Goal: Information Seeking & Learning: Learn about a topic

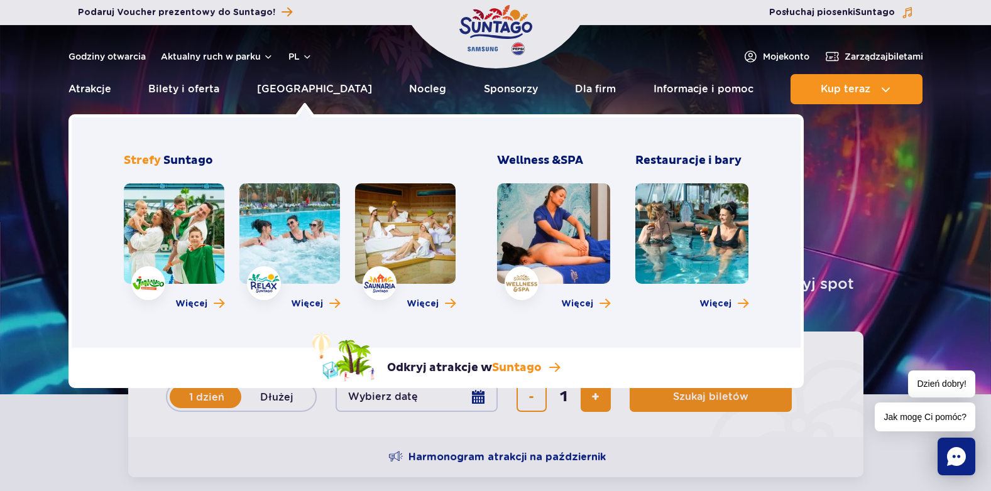
click at [413, 218] on link at bounding box center [405, 233] width 101 height 101
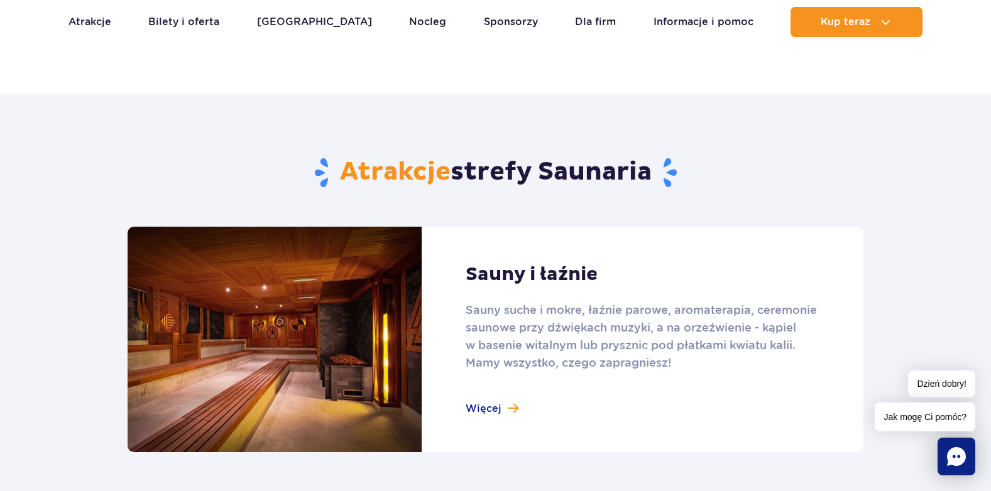
scroll to position [691, 0]
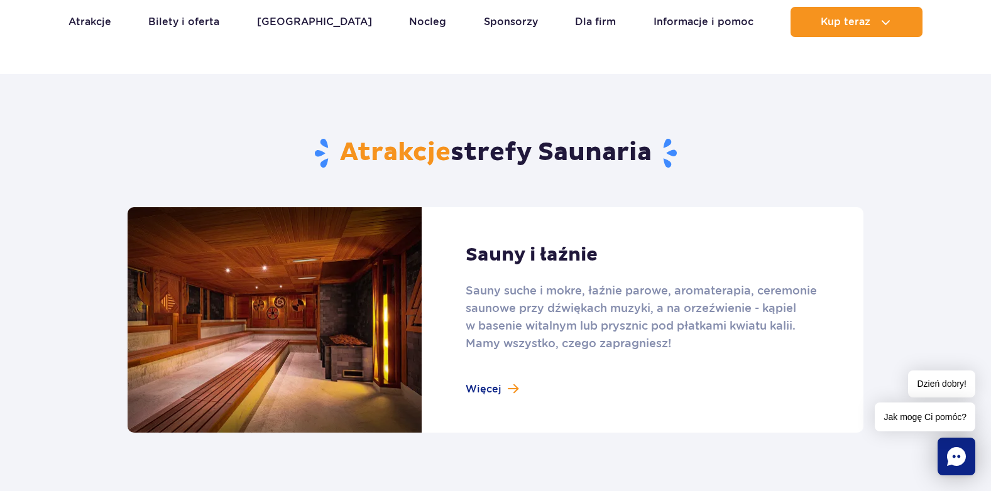
click at [491, 387] on link at bounding box center [496, 320] width 736 height 226
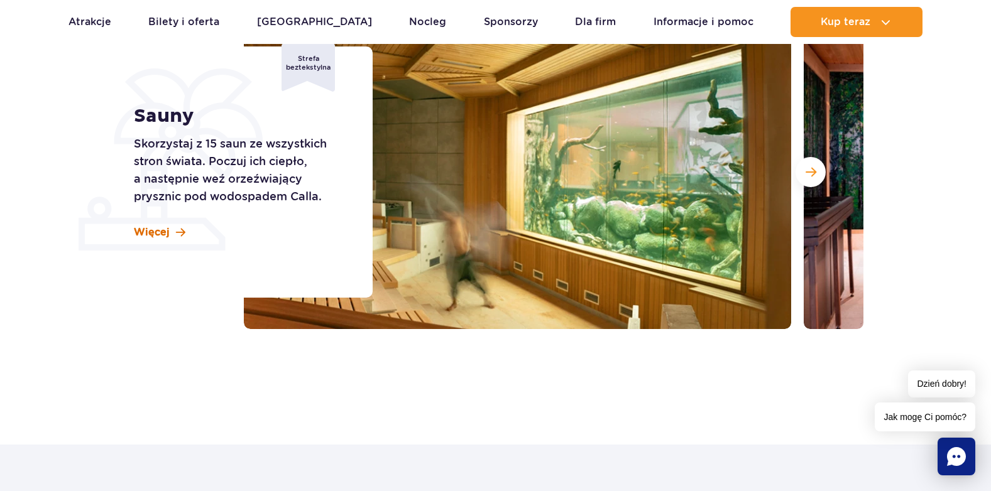
click at [153, 227] on span "Więcej" at bounding box center [152, 233] width 36 height 14
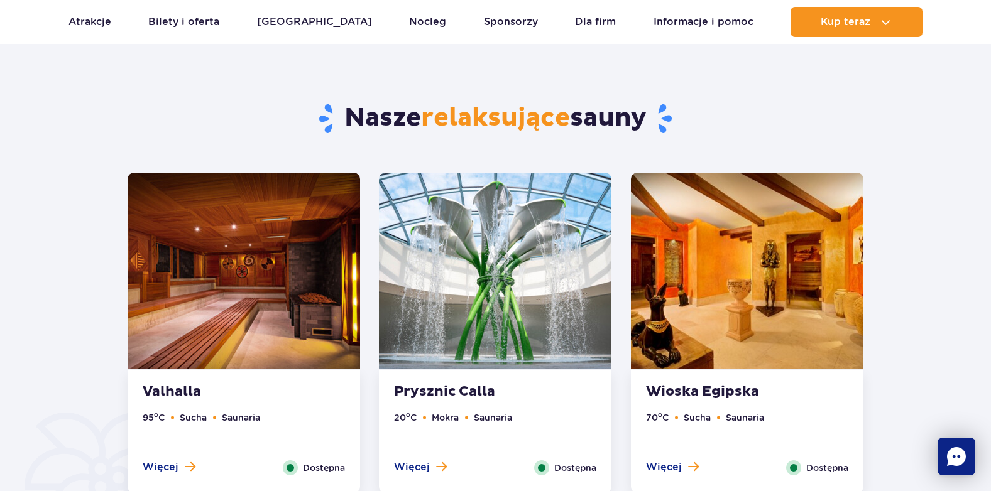
scroll to position [633, 0]
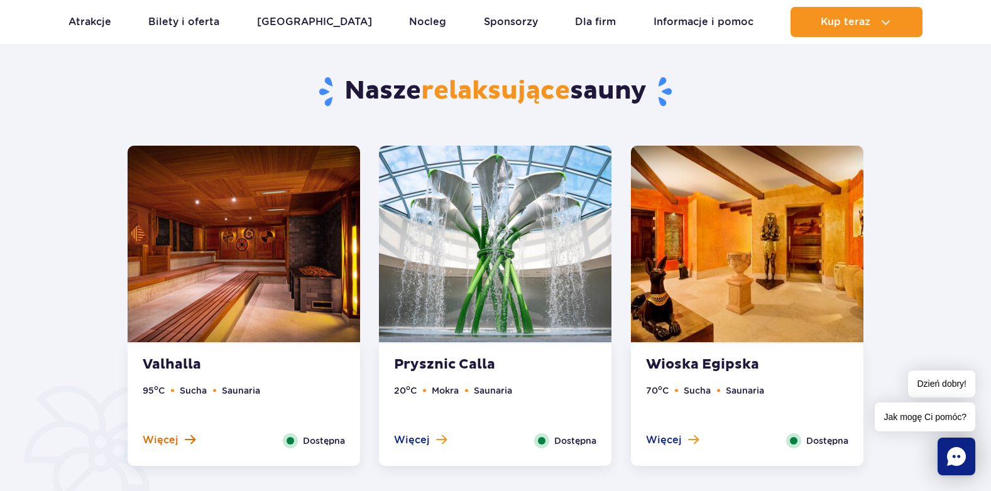
click at [153, 435] on span "Więcej" at bounding box center [161, 441] width 36 height 14
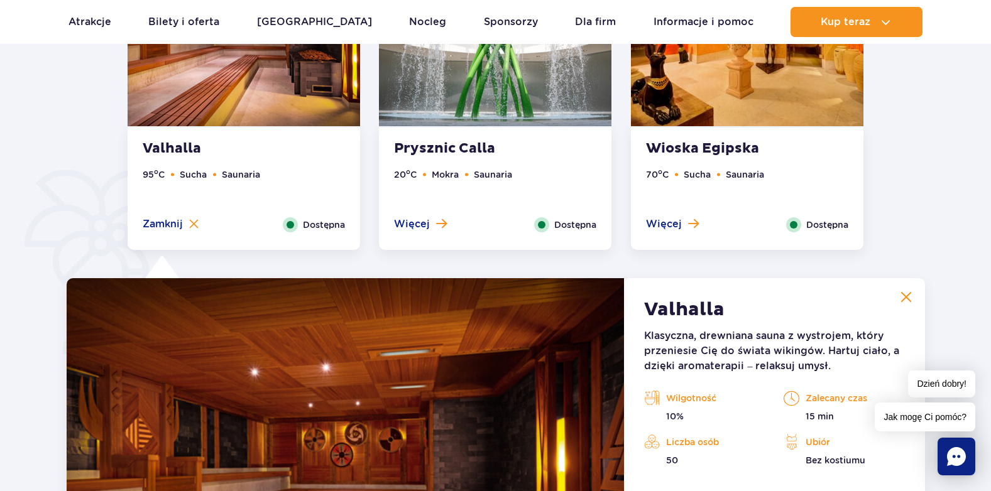
scroll to position [676, 0]
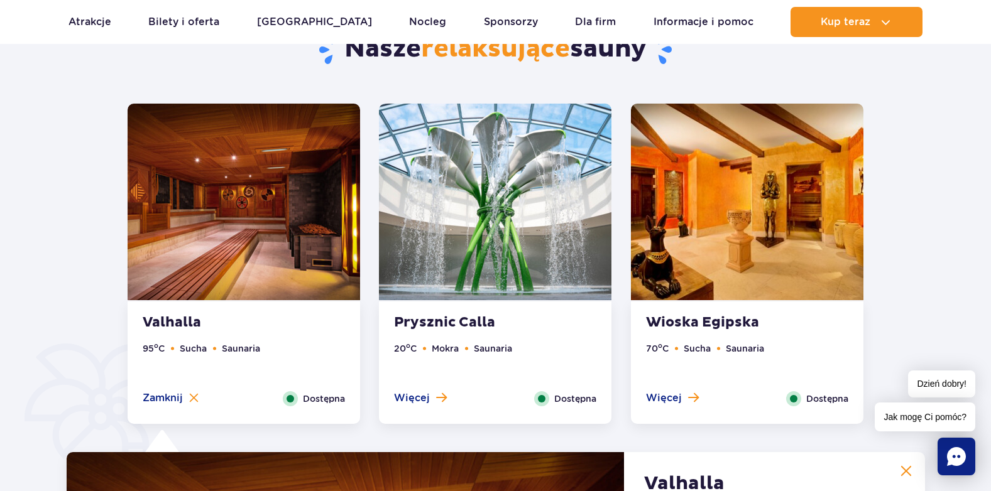
click at [464, 319] on strong "Prysznic Calla" at bounding box center [470, 323] width 152 height 18
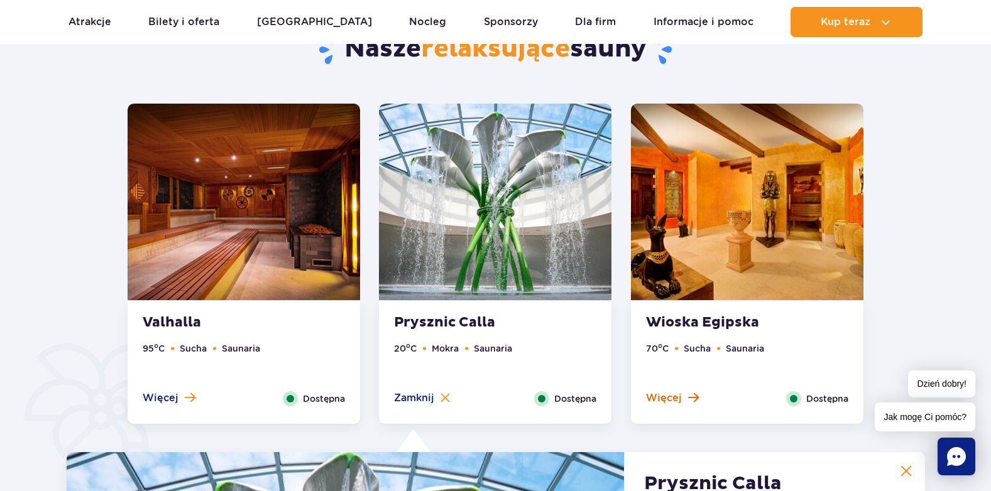
click at [664, 398] on span "Więcej" at bounding box center [664, 398] width 36 height 14
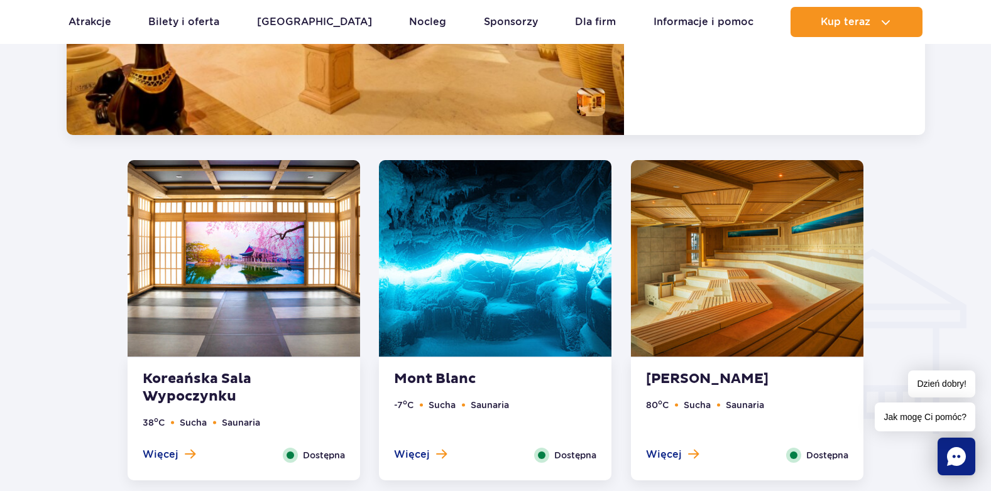
scroll to position [1367, 0]
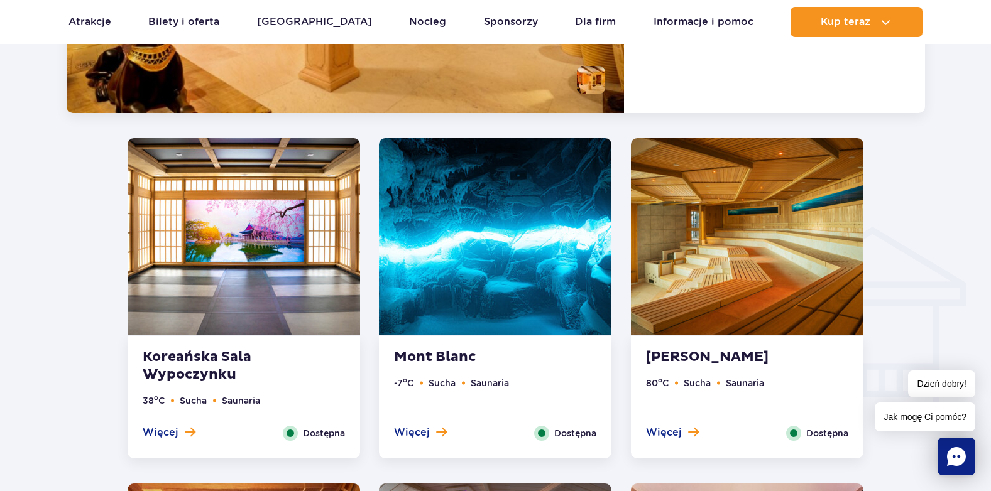
click at [226, 364] on strong "Koreańska Sala Wypoczynku" at bounding box center [219, 366] width 152 height 35
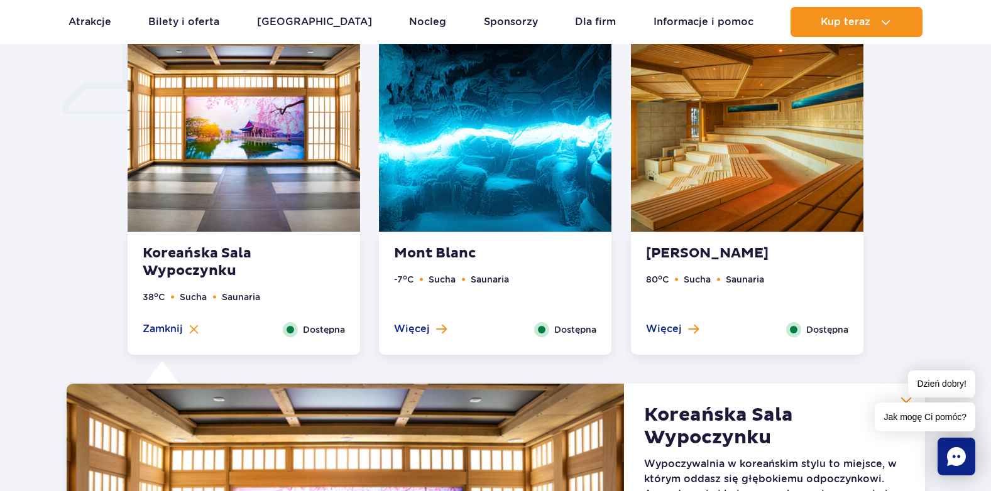
scroll to position [958, 0]
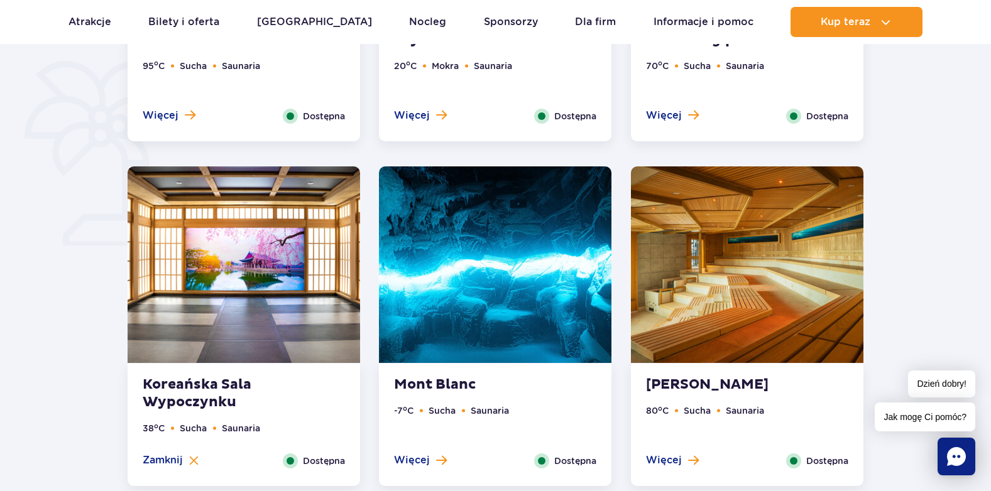
click at [438, 375] on div "Mont Blanc -7 o C Sucha Saunaria Więcej Zamknij Dostępna" at bounding box center [495, 425] width 232 height 123
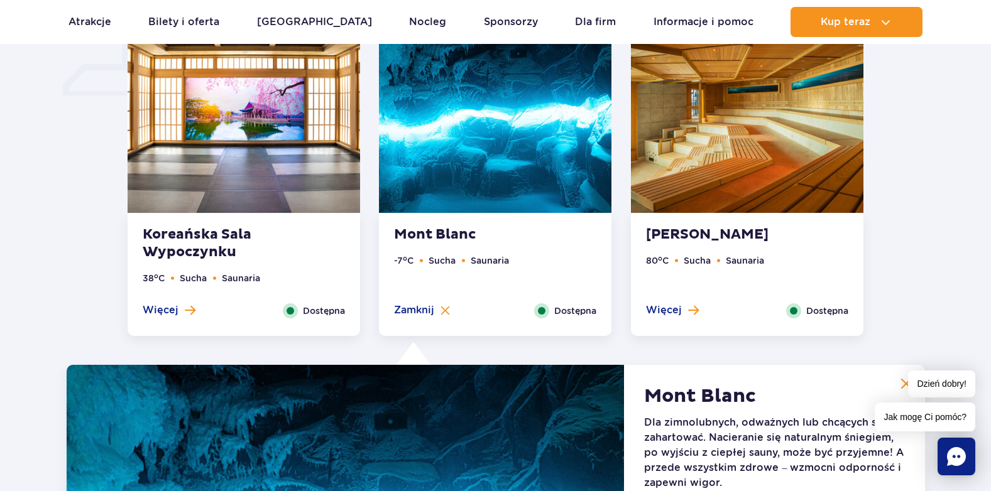
scroll to position [1084, 0]
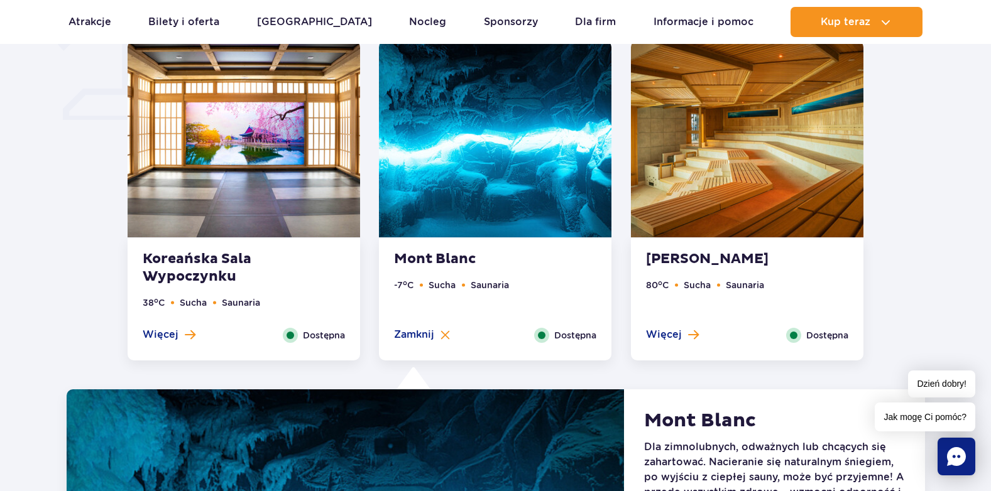
click at [711, 251] on strong "Sauna Akwarium" at bounding box center [722, 260] width 152 height 18
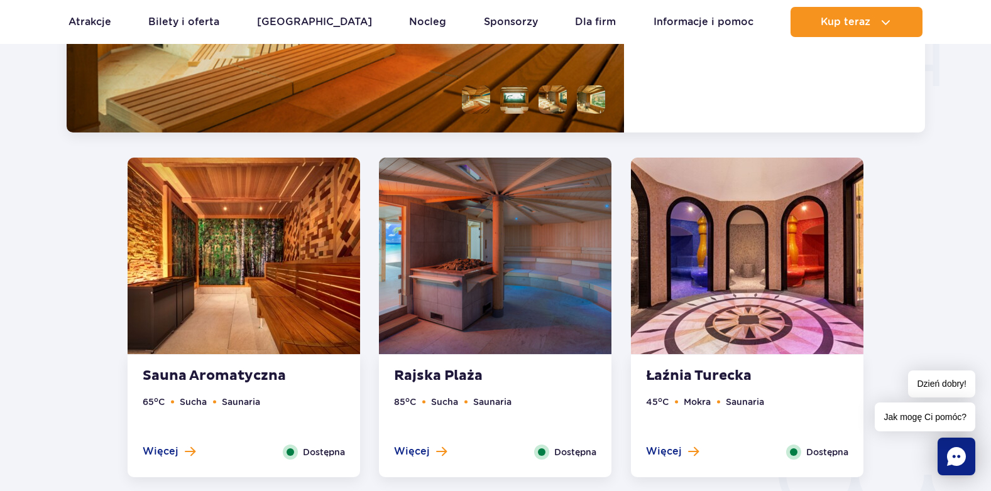
scroll to position [1712, 0]
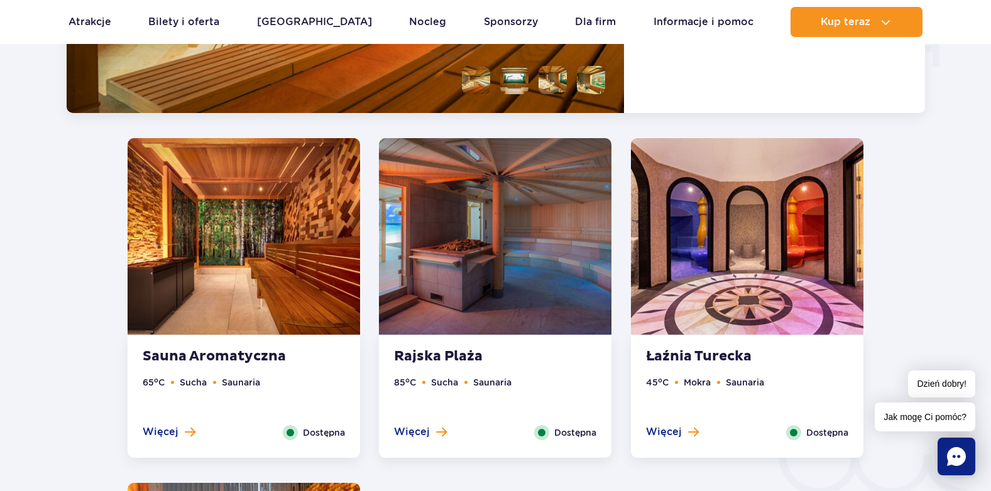
click at [228, 355] on strong "Sauna Aromatyczna" at bounding box center [219, 357] width 152 height 18
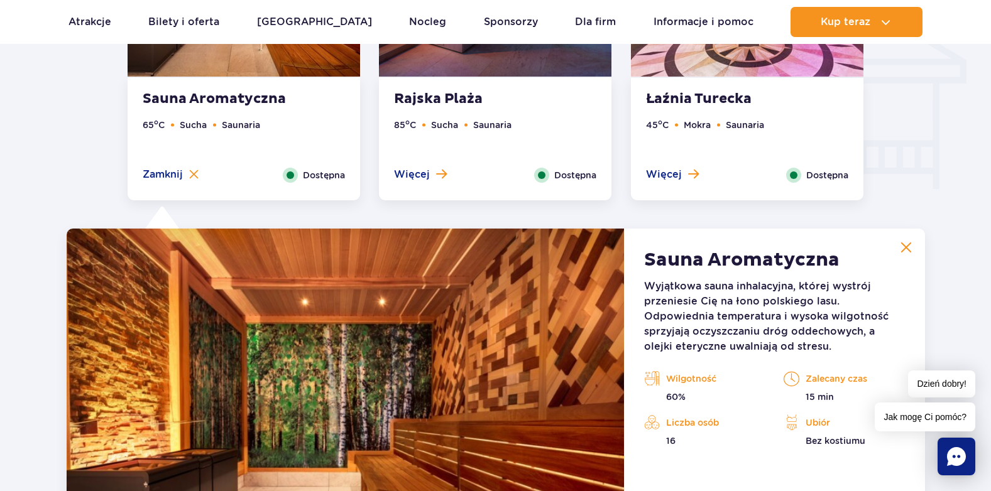
scroll to position [1492, 0]
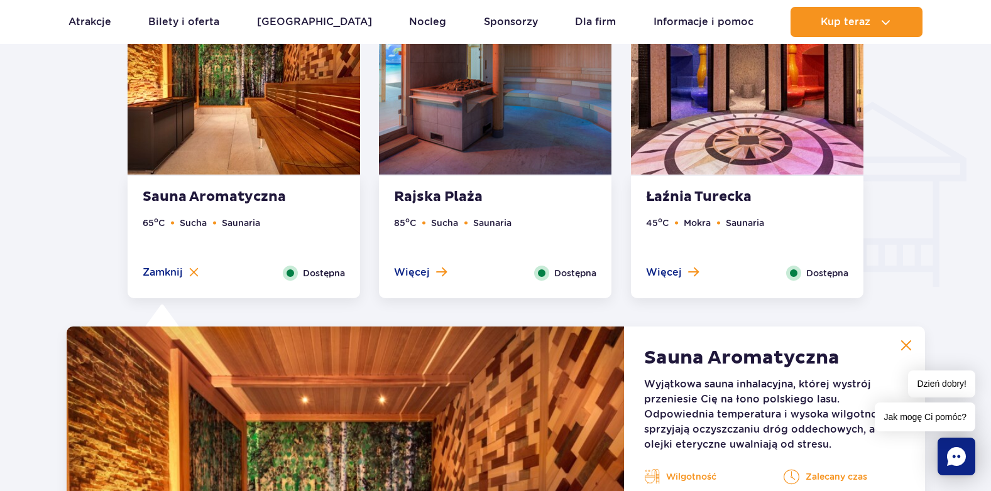
click at [426, 196] on strong "Rajska Plaża" at bounding box center [470, 198] width 152 height 18
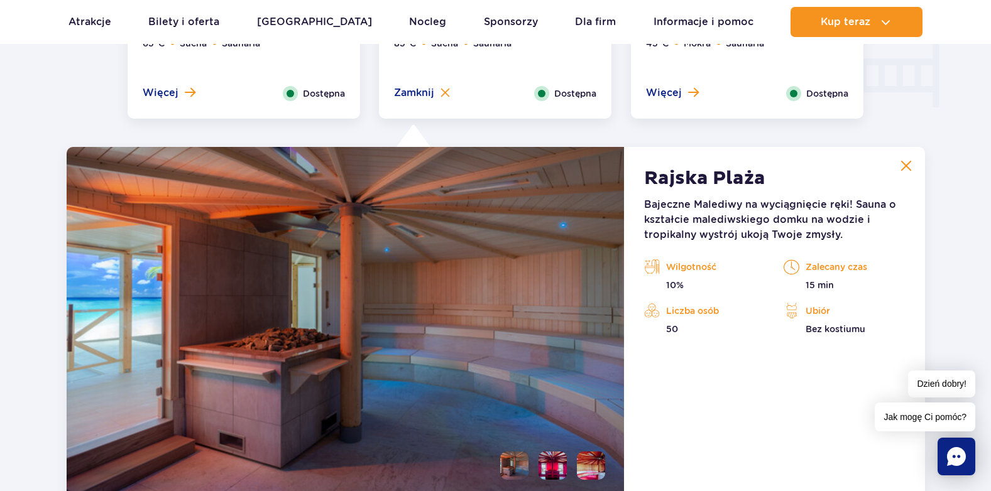
scroll to position [1555, 0]
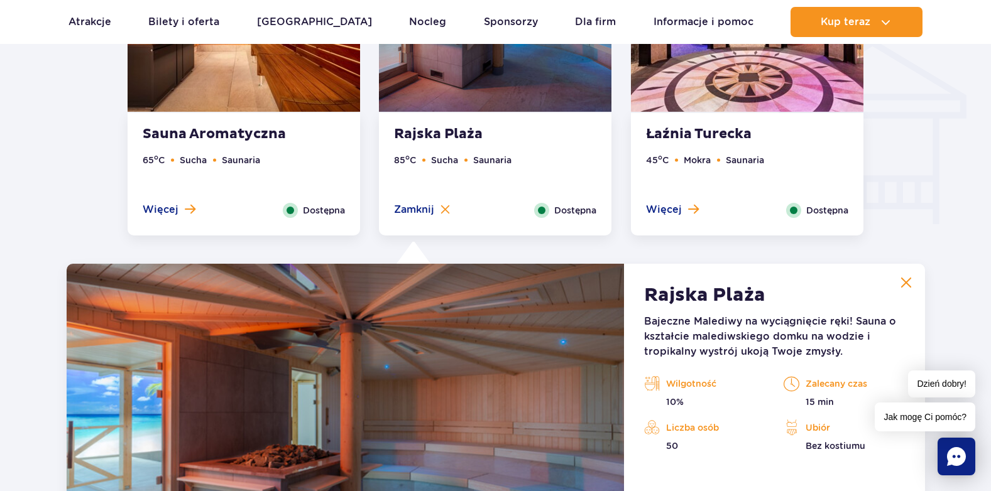
click at [706, 131] on strong "Łaźnia Turecka" at bounding box center [722, 135] width 152 height 18
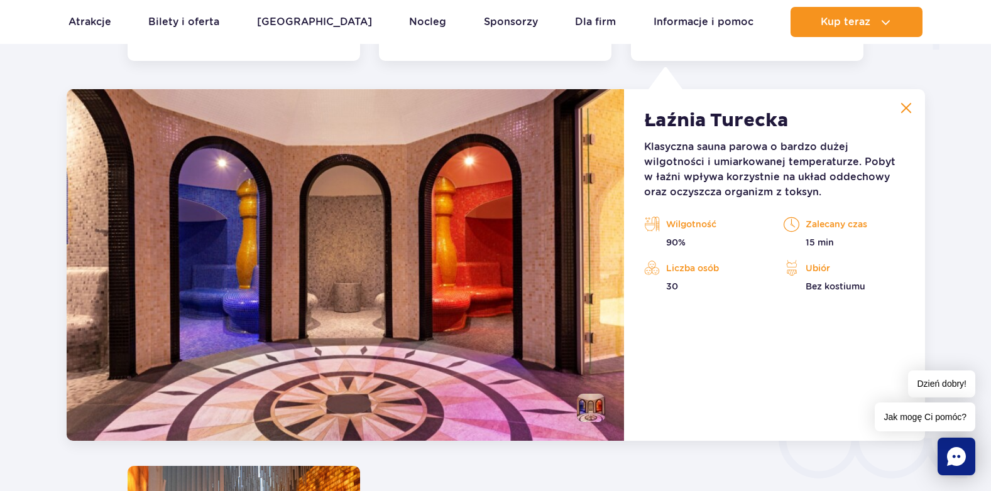
scroll to position [1743, 0]
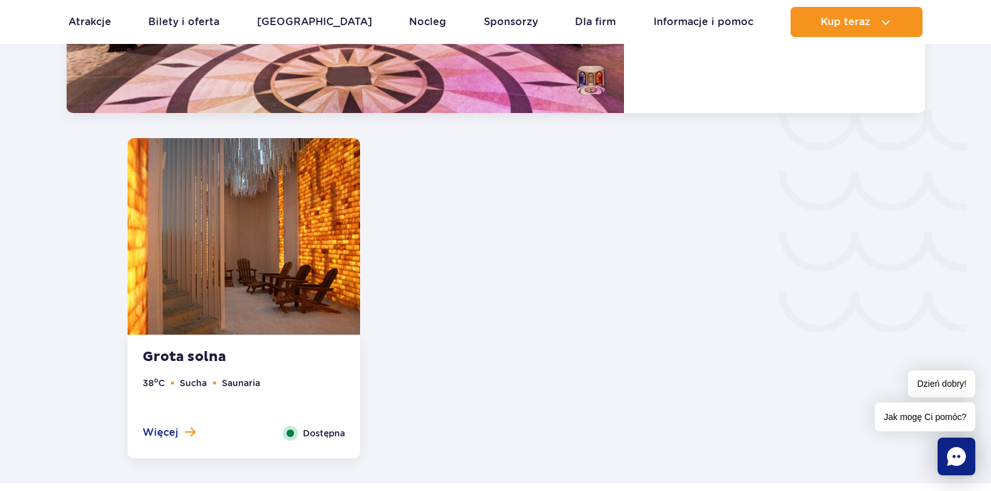
click at [205, 353] on strong "Grota solna" at bounding box center [219, 358] width 152 height 18
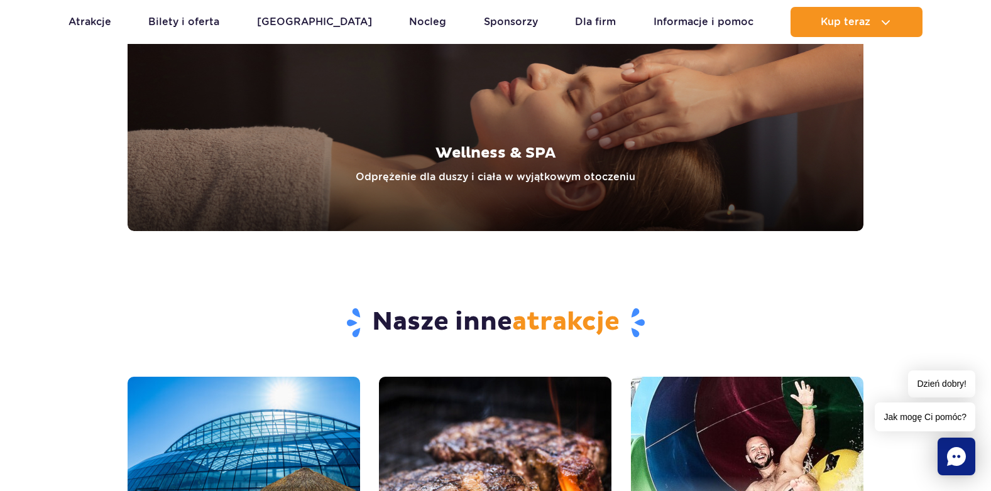
scroll to position [3660, 0]
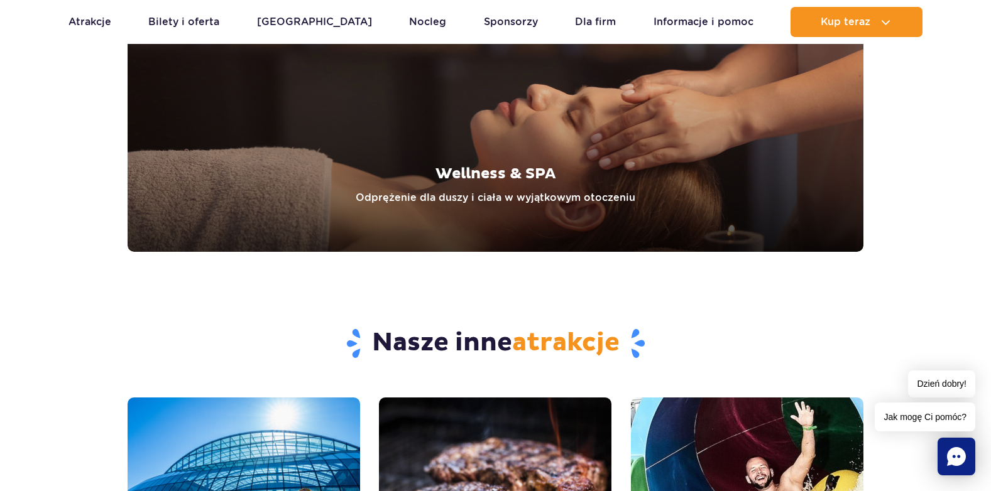
click at [529, 178] on link "Wellness & SPA" at bounding box center [496, 108] width 736 height 288
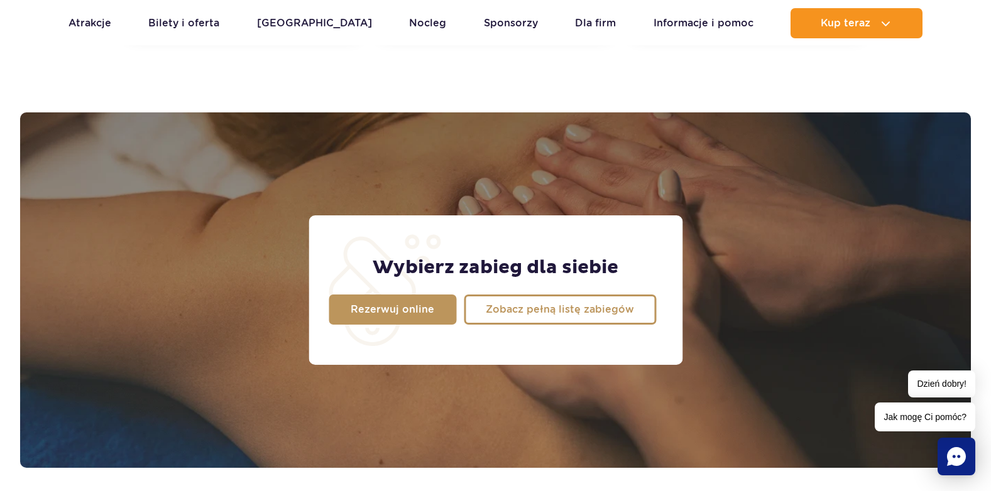
scroll to position [943, 0]
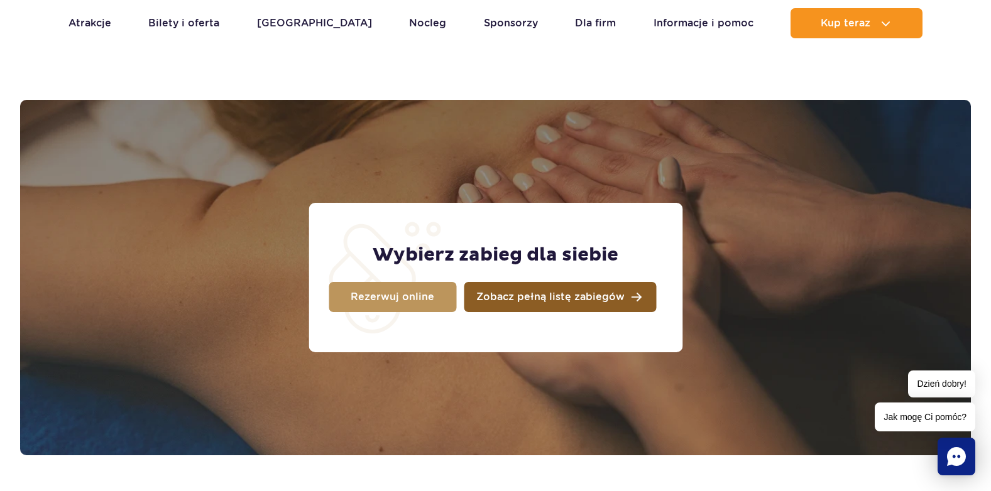
click at [515, 306] on link "Zobacz pełną listę zabiegów" at bounding box center [560, 297] width 192 height 30
